Goal: Share content: Share content

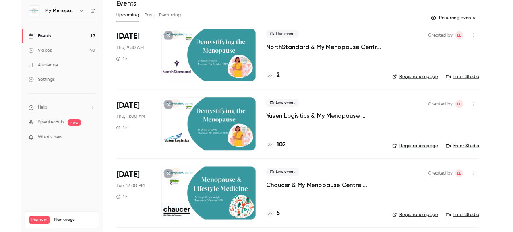
scroll to position [34, 0]
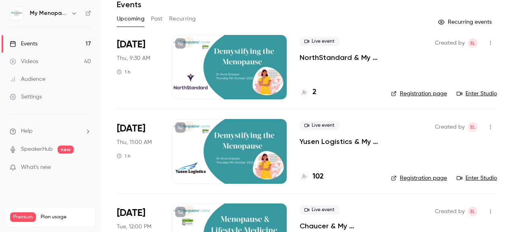
click at [156, 14] on button "Past" at bounding box center [157, 18] width 12 height 13
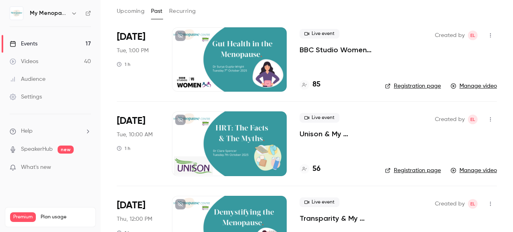
scroll to position [42, 0]
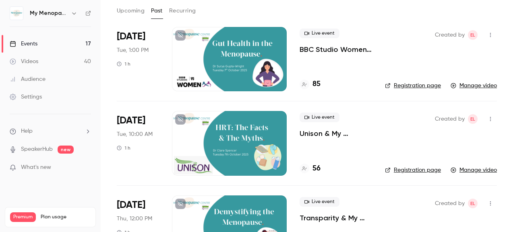
click at [241, 147] on div at bounding box center [229, 143] width 115 height 64
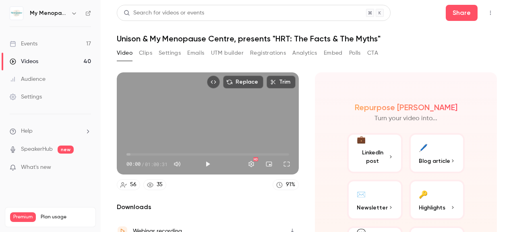
click at [299, 54] on button "Analytics" at bounding box center [304, 53] width 25 height 13
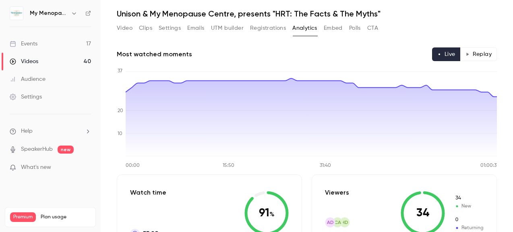
scroll to position [25, 0]
click at [127, 29] on button "Video" at bounding box center [125, 28] width 16 height 13
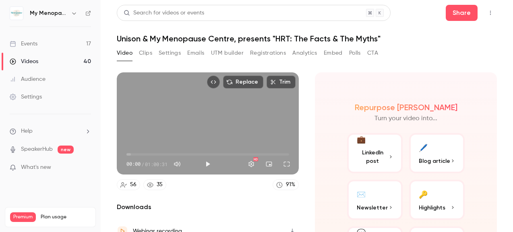
click at [357, 52] on button "Polls" at bounding box center [355, 53] width 12 height 13
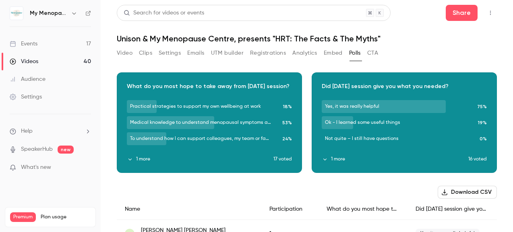
click at [142, 157] on button "1 more" at bounding box center [200, 159] width 147 height 7
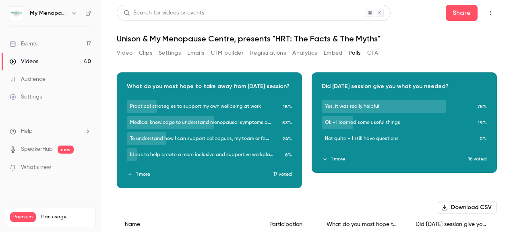
click at [336, 156] on button "1 more" at bounding box center [395, 159] width 147 height 7
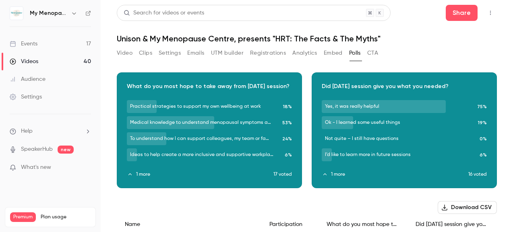
click at [122, 51] on button "Video" at bounding box center [125, 53] width 16 height 13
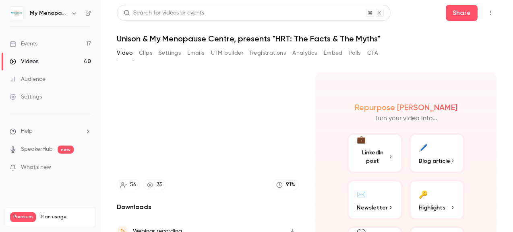
click at [122, 51] on button "Video" at bounding box center [125, 53] width 16 height 13
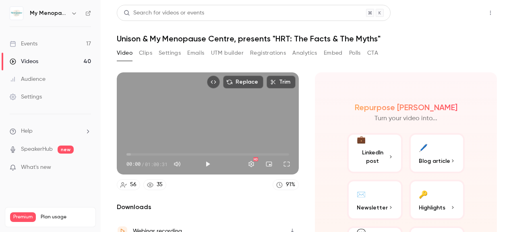
click at [461, 11] on button "Share" at bounding box center [462, 13] width 32 height 16
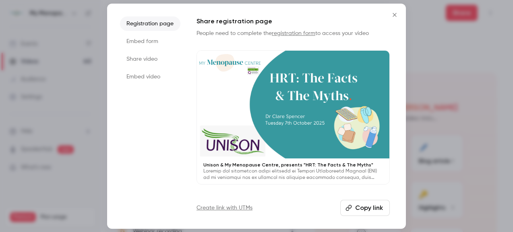
click at [138, 58] on li "Share video" at bounding box center [150, 59] width 60 height 14
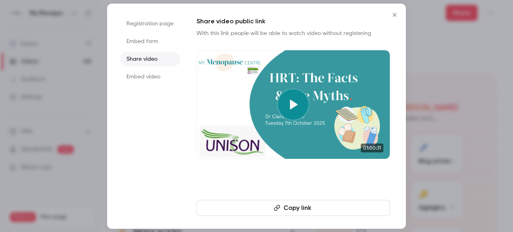
click at [294, 208] on button "Copy link" at bounding box center [293, 208] width 193 height 16
click at [397, 14] on icon "Close" at bounding box center [395, 15] width 10 height 6
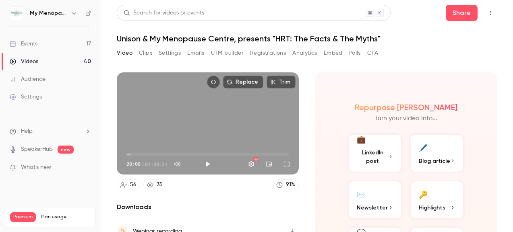
click at [29, 60] on div "Videos" at bounding box center [24, 62] width 29 height 8
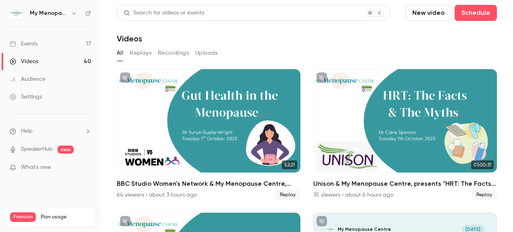
click at [23, 41] on div "Events" at bounding box center [24, 44] width 28 height 8
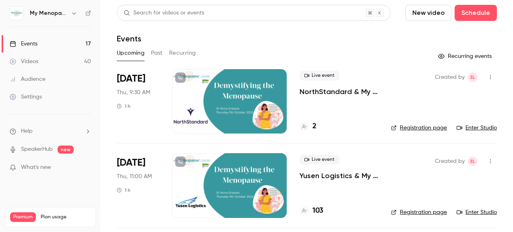
click at [156, 53] on button "Past" at bounding box center [157, 53] width 12 height 13
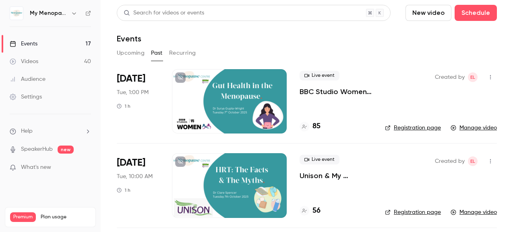
click at [231, 106] on div at bounding box center [229, 101] width 115 height 64
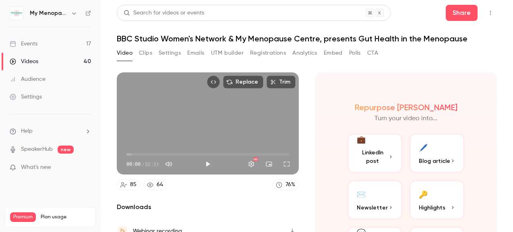
click at [303, 54] on button "Analytics" at bounding box center [304, 53] width 25 height 13
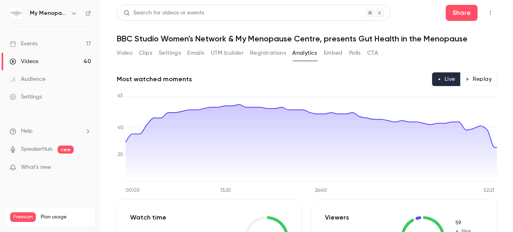
click at [330, 52] on button "Embed" at bounding box center [333, 53] width 19 height 13
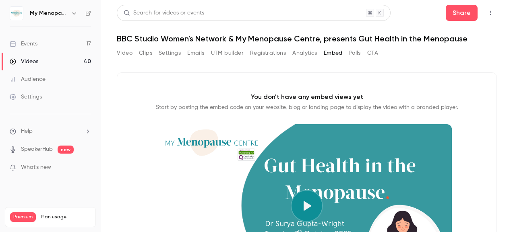
click at [358, 53] on button "Polls" at bounding box center [355, 53] width 12 height 13
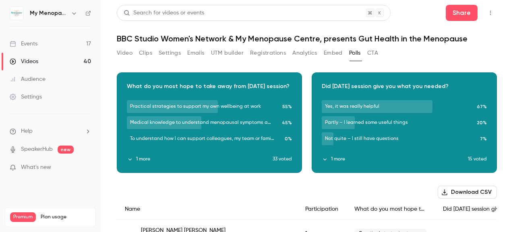
click at [143, 161] on button "1 more" at bounding box center [200, 159] width 146 height 7
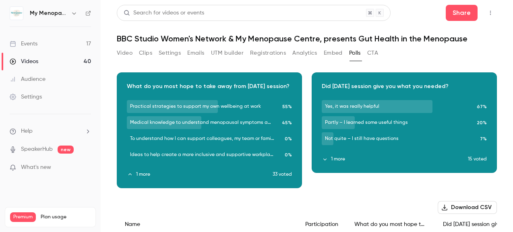
click at [334, 160] on button "1 more" at bounding box center [395, 159] width 146 height 7
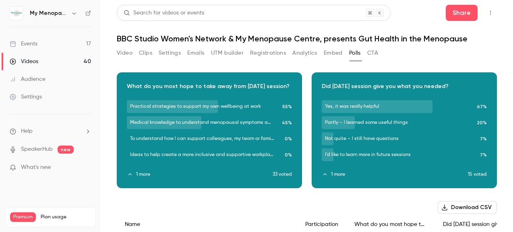
click at [117, 54] on button "Video" at bounding box center [125, 53] width 16 height 13
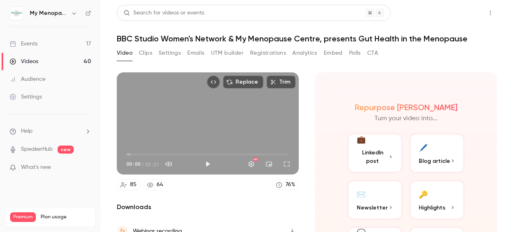
click at [461, 13] on button "Share" at bounding box center [462, 13] width 32 height 16
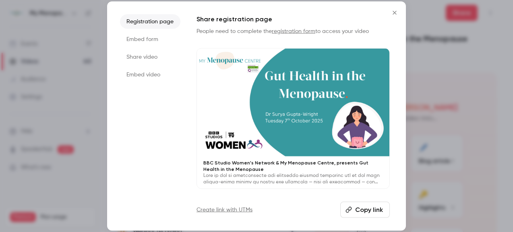
click at [134, 57] on li "Share video" at bounding box center [150, 57] width 60 height 14
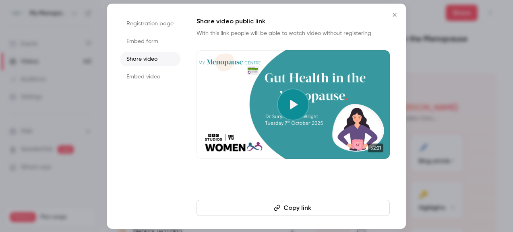
click at [292, 207] on button "Copy link" at bounding box center [293, 208] width 193 height 16
click at [392, 14] on icon "Close" at bounding box center [395, 15] width 10 height 6
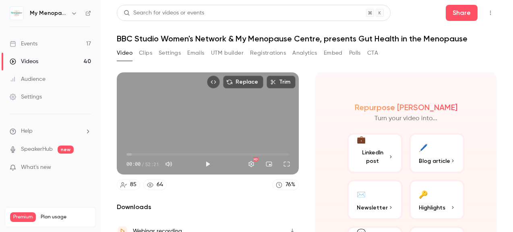
click at [27, 46] on div "Events" at bounding box center [24, 44] width 28 height 8
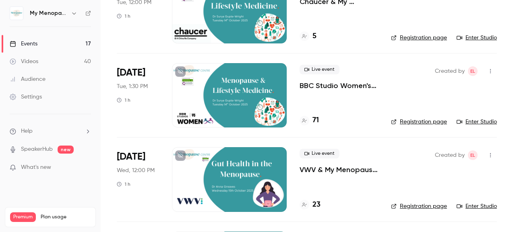
scroll to position [260, 0]
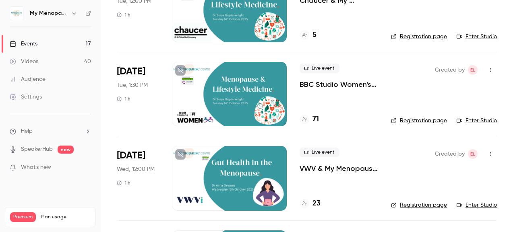
click at [109, 36] on main "Search for videos or events New video Schedule Events Upcoming Past Recurring R…" at bounding box center [307, 116] width 412 height 232
